Goal: Information Seeking & Learning: Learn about a topic

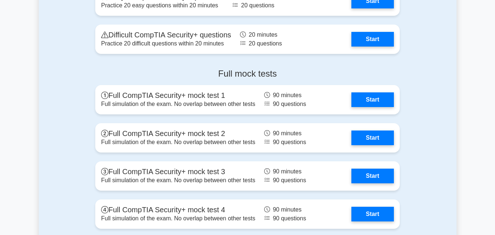
scroll to position [1546, 0]
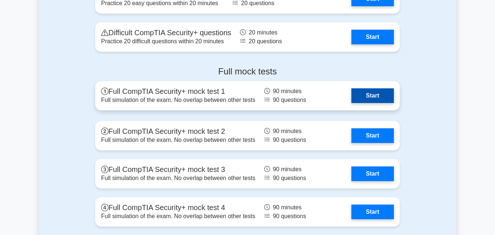
click at [363, 96] on link "Start" at bounding box center [373, 95] width 43 height 15
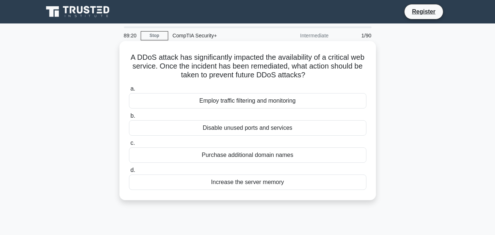
click at [139, 124] on div "Disable unused ports and services" at bounding box center [248, 127] width 238 height 15
click at [129, 118] on input "b. Disable unused ports and services" at bounding box center [129, 116] width 0 height 5
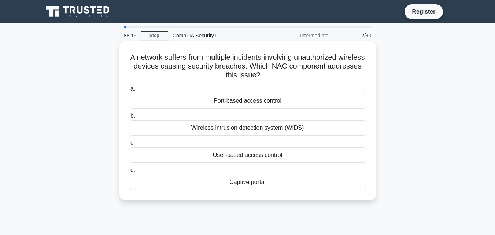
click at [164, 121] on div "Wireless intrusion detection system (WIDS)" at bounding box center [248, 127] width 238 height 15
click at [129, 118] on input "b. Wireless intrusion detection system (WIDS)" at bounding box center [129, 116] width 0 height 5
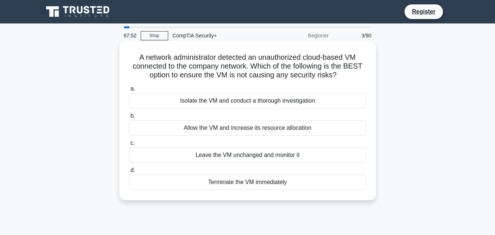
click at [185, 100] on div "Isolate the VM and conduct a thorough investigation" at bounding box center [248, 100] width 238 height 15
click at [129, 91] on input "a. Isolate the VM and conduct a thorough investigation" at bounding box center [129, 89] width 0 height 5
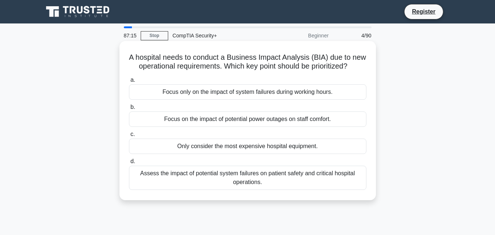
click at [195, 181] on div "Assess the impact of potential system failures on patient safety and critical h…" at bounding box center [248, 178] width 238 height 24
click at [129, 164] on input "d. Assess the impact of potential system failures on patient safety and critica…" at bounding box center [129, 161] width 0 height 5
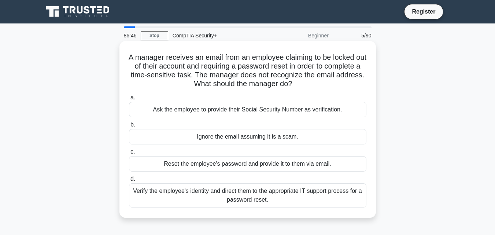
click at [181, 193] on div "Verify the employee's identity and direct them to the appropriate IT support pr…" at bounding box center [248, 195] width 238 height 24
click at [129, 181] on input "d. Verify the employee's identity and direct them to the appropriate IT support…" at bounding box center [129, 179] width 0 height 5
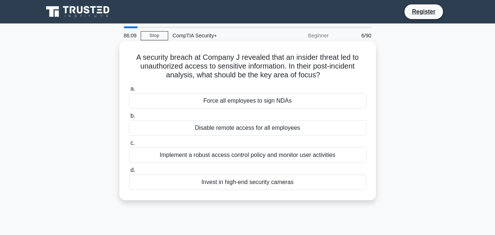
click at [206, 157] on div "Implement a robust access control policy and monitor user activities" at bounding box center [248, 154] width 238 height 15
click at [129, 146] on input "c. Implement a robust access control policy and monitor user activities" at bounding box center [129, 143] width 0 height 5
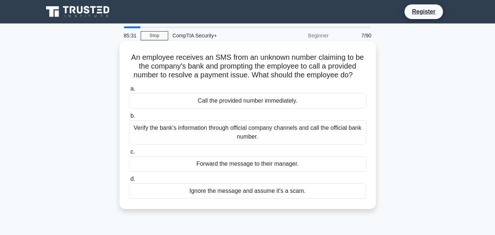
click at [201, 130] on div "Verify the bank's information through official company channels and call the of…" at bounding box center [248, 132] width 238 height 24
click at [129, 118] on input "b. Verify the bank's information through official company channels and call the…" at bounding box center [129, 116] width 0 height 5
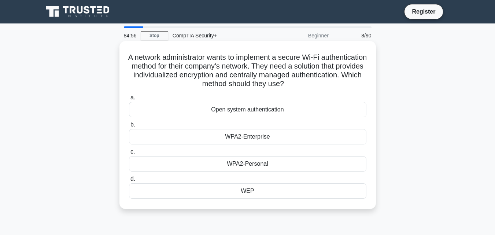
click at [188, 192] on div "WEP" at bounding box center [248, 190] width 238 height 15
click at [129, 181] on input "d. WEP" at bounding box center [129, 179] width 0 height 5
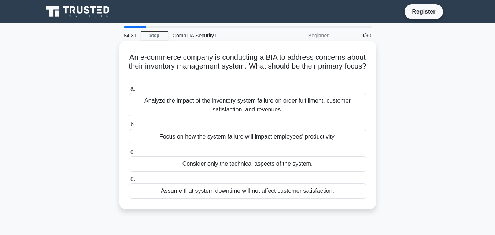
click at [194, 102] on div "Analyze the impact of the inventory system failure on order fulfillment, custom…" at bounding box center [248, 105] width 238 height 24
click at [129, 91] on input "a. Analyze the impact of the inventory system failure on order fulfillment, cus…" at bounding box center [129, 89] width 0 height 5
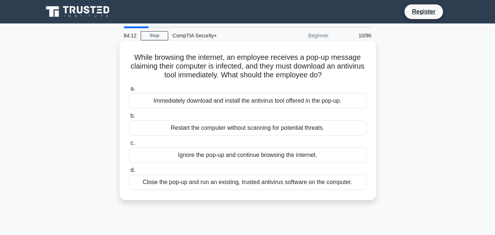
click at [171, 181] on div "Close the pop-up and run an existing, trusted antivirus software on the compute…" at bounding box center [248, 182] width 238 height 15
click at [129, 173] on input "d. Close the pop-up and run an existing, trusted antivirus software on the comp…" at bounding box center [129, 170] width 0 height 5
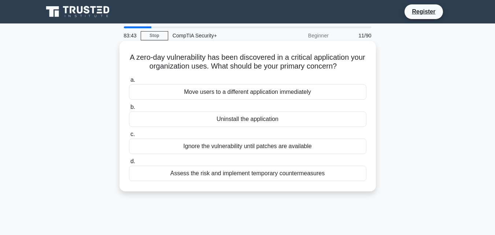
click at [204, 172] on div "Assess the risk and implement temporary countermeasures" at bounding box center [248, 173] width 238 height 15
click at [129, 164] on input "d. Assess the risk and implement temporary countermeasures" at bounding box center [129, 161] width 0 height 5
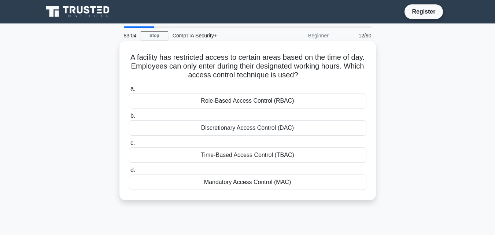
click at [206, 155] on div "Time-Based Access Control (TBAC)" at bounding box center [248, 154] width 238 height 15
click at [129, 146] on input "c. Time-Based Access Control (TBAC)" at bounding box center [129, 143] width 0 height 5
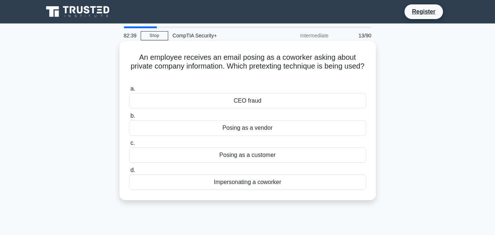
click at [213, 186] on div "Impersonating a coworker" at bounding box center [248, 182] width 238 height 15
click at [129, 173] on input "d. Impersonating a coworker" at bounding box center [129, 170] width 0 height 5
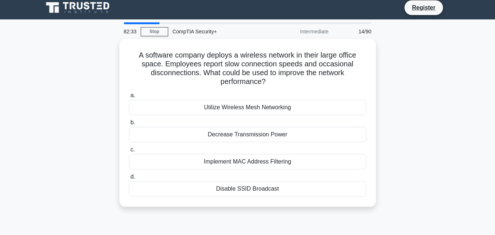
scroll to position [14, 0]
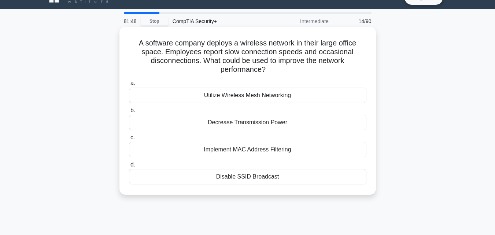
click at [255, 93] on div "Utilize Wireless Mesh Networking" at bounding box center [248, 95] width 238 height 15
click at [129, 86] on input "a. Utilize Wireless Mesh Networking" at bounding box center [129, 83] width 0 height 5
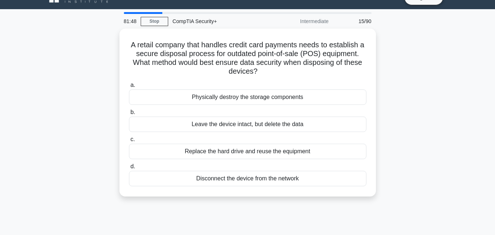
scroll to position [0, 0]
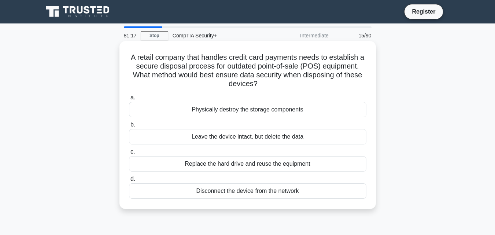
click at [256, 112] on div "Physically destroy the storage components" at bounding box center [248, 109] width 238 height 15
click at [129, 100] on input "a. Physically destroy the storage components" at bounding box center [129, 97] width 0 height 5
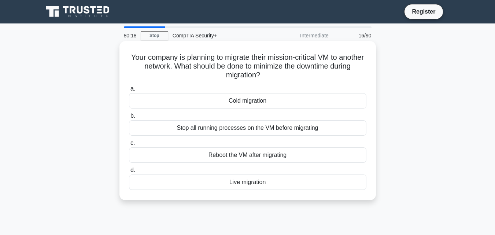
click at [257, 102] on div "Cold migration" at bounding box center [248, 100] width 238 height 15
click at [129, 91] on input "a. Cold migration" at bounding box center [129, 89] width 0 height 5
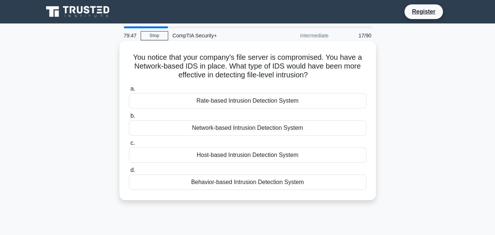
click at [205, 183] on div "Behavior-based Intrusion Detection System" at bounding box center [248, 182] width 238 height 15
click at [129, 173] on input "d. Behavior-based Intrusion Detection System" at bounding box center [129, 170] width 0 height 5
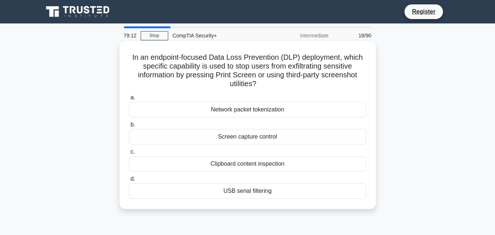
click at [220, 138] on div "Screen capture control" at bounding box center [248, 136] width 238 height 15
click at [129, 127] on input "b. Screen capture control" at bounding box center [129, 124] width 0 height 5
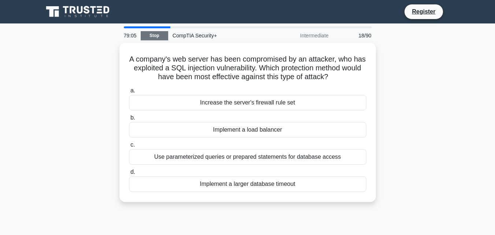
click at [158, 35] on link "Stop" at bounding box center [154, 35] width 27 height 9
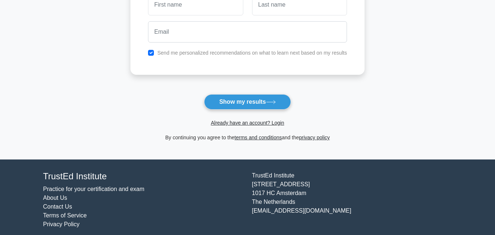
scroll to position [134, 0]
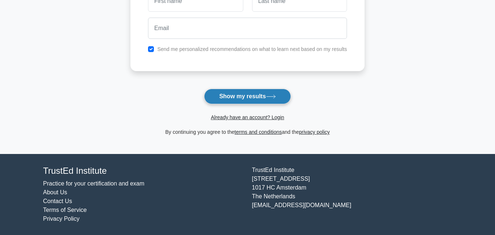
click at [218, 94] on button "Show my results" at bounding box center [247, 96] width 87 height 15
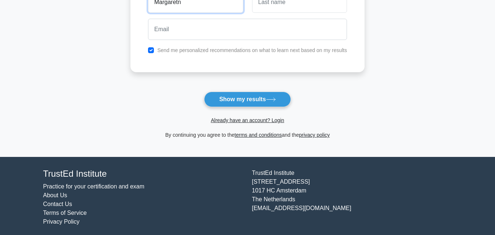
scroll to position [129, 0]
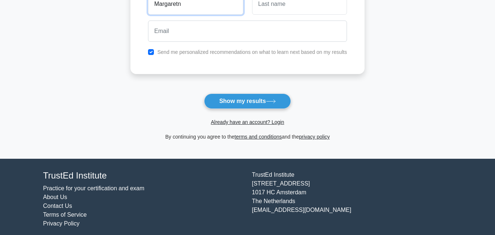
type input "[PERSON_NAME]"
click at [274, 7] on input "text" at bounding box center [299, 3] width 95 height 21
type input "Njeri"
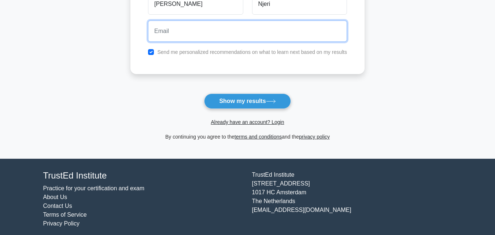
click at [258, 33] on input "email" at bounding box center [247, 31] width 199 height 21
type input "[EMAIL_ADDRESS][DOMAIN_NAME]"
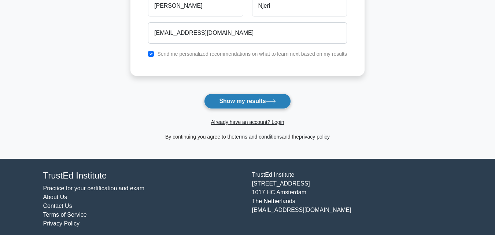
click at [233, 98] on button "Show my results" at bounding box center [247, 100] width 87 height 15
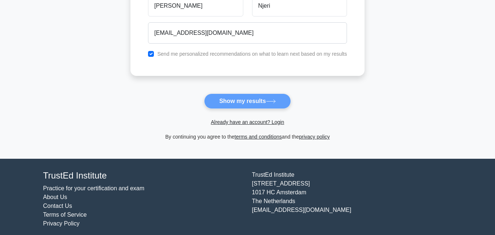
scroll to position [121, 0]
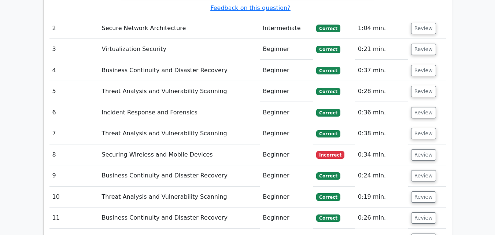
scroll to position [941, 0]
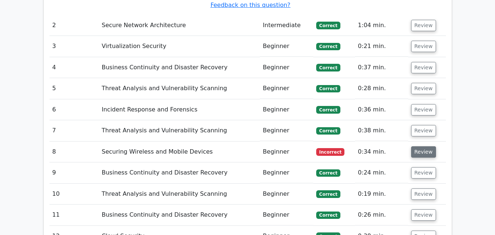
click at [413, 146] on button "Review" at bounding box center [423, 151] width 25 height 11
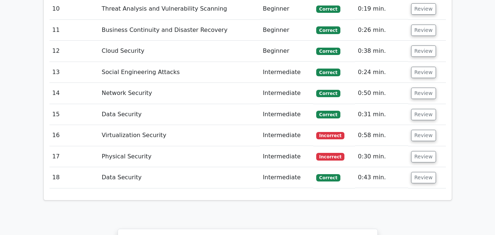
scroll to position [1389, 0]
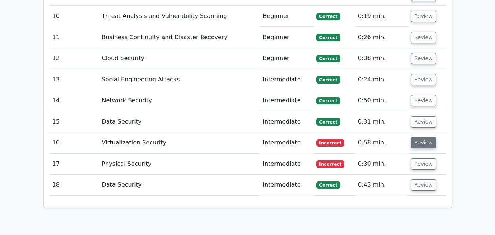
click at [415, 137] on button "Review" at bounding box center [423, 142] width 25 height 11
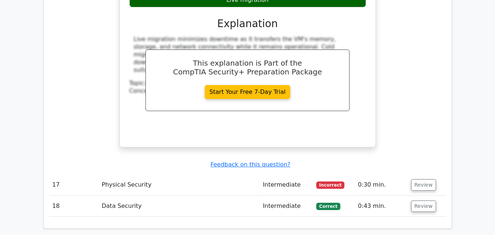
scroll to position [1697, 0]
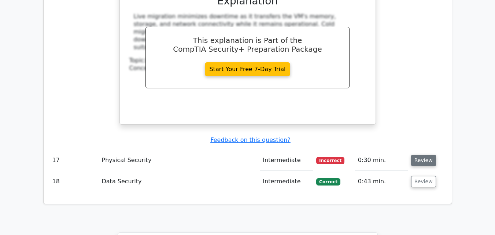
click at [414, 155] on button "Review" at bounding box center [423, 160] width 25 height 11
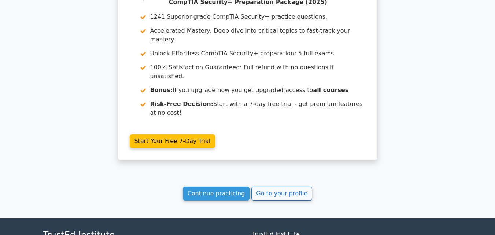
scroll to position [2208, 0]
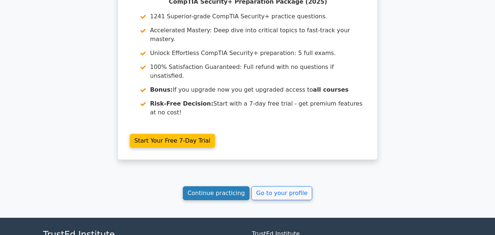
click at [239, 186] on link "Continue practicing" at bounding box center [216, 193] width 67 height 14
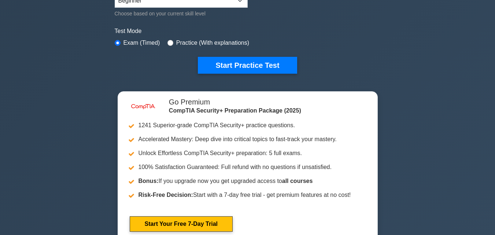
scroll to position [199, 0]
